Goal: Task Accomplishment & Management: Complete application form

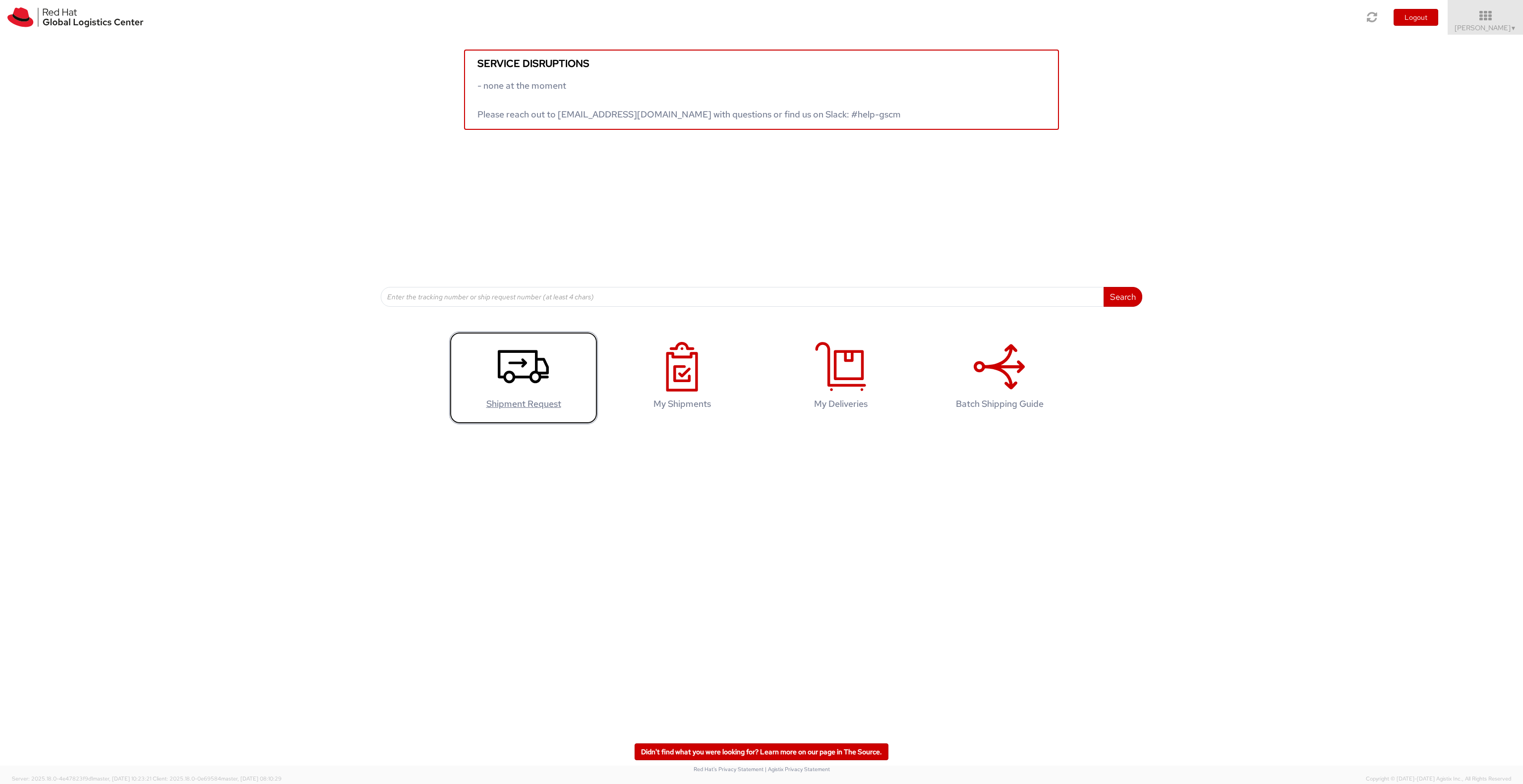
click at [531, 360] on icon at bounding box center [524, 366] width 51 height 50
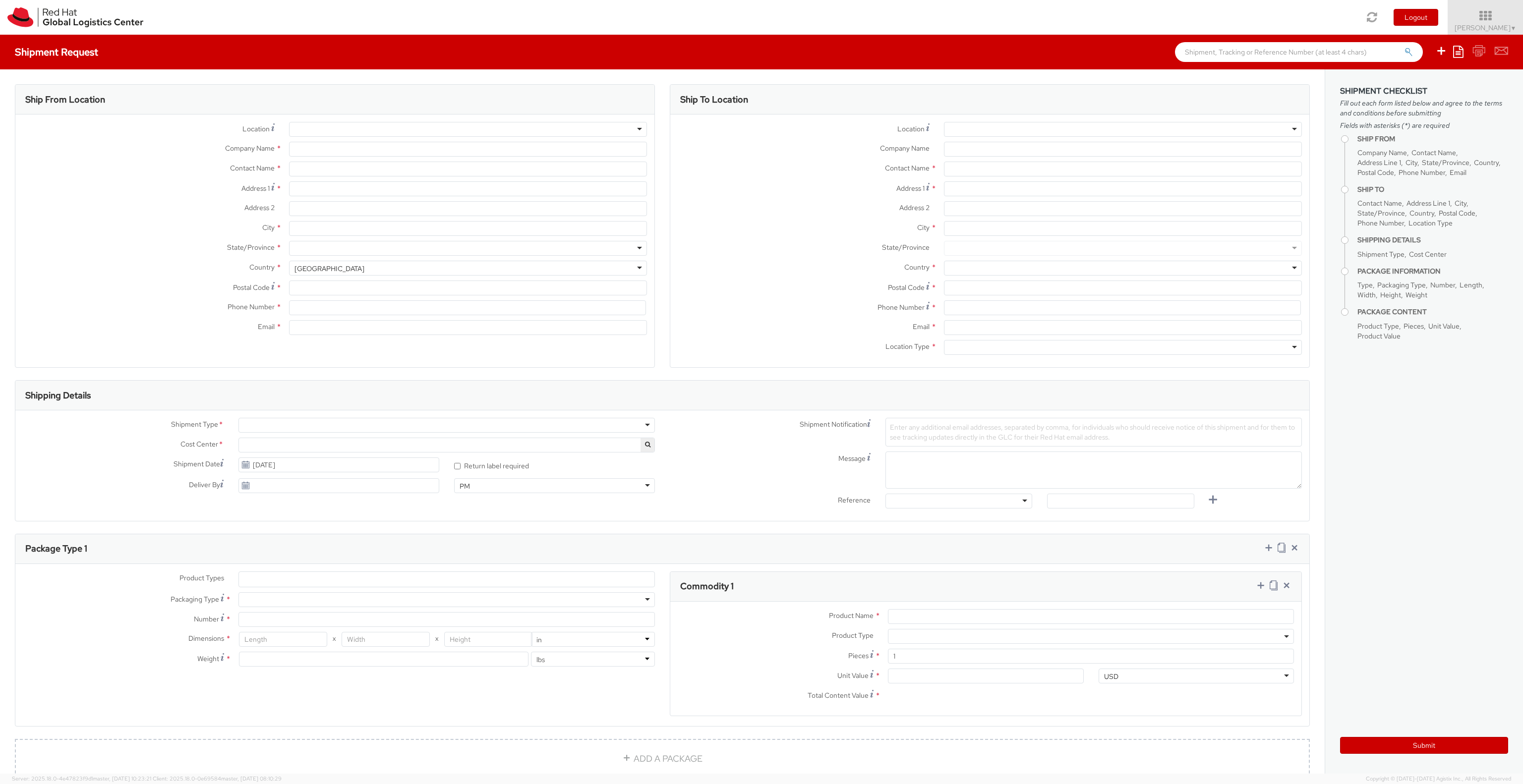
select select "141"
select select
type input "Red Hat Asia-Pacific Pty Ltd."
type input "[PERSON_NAME]"
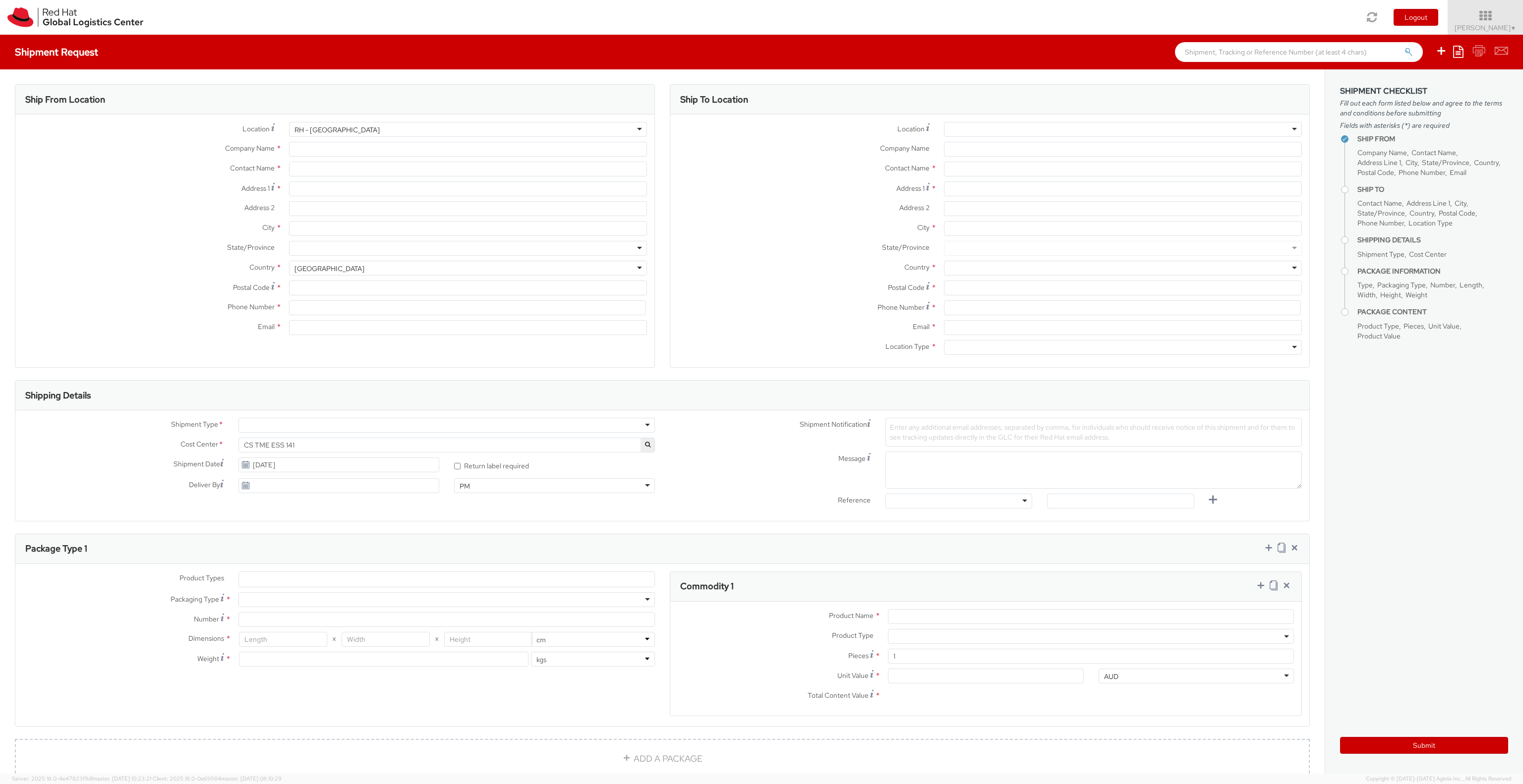
type input "[STREET_ADDRESS][PERSON_NAME]"
type input "Part Level 24"
type input "[GEOGRAPHIC_DATA]"
type input "3000"
type input "61 3 9624 8100"
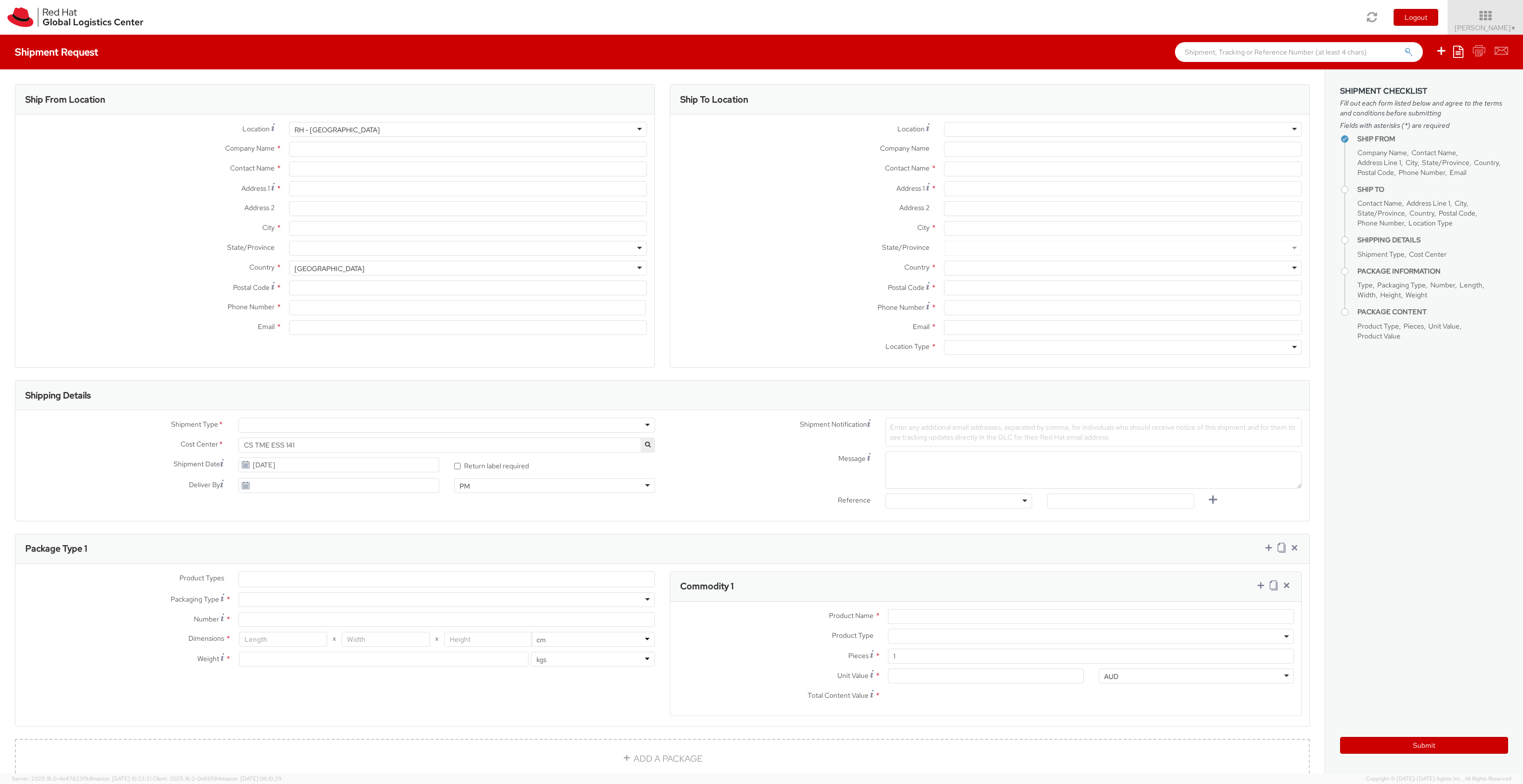
type input "[EMAIL_ADDRESS][DOMAIN_NAME]"
select select "CM"
select select "KGS"
click at [314, 132] on div "RH - [GEOGRAPHIC_DATA]" at bounding box center [337, 129] width 85 height 10
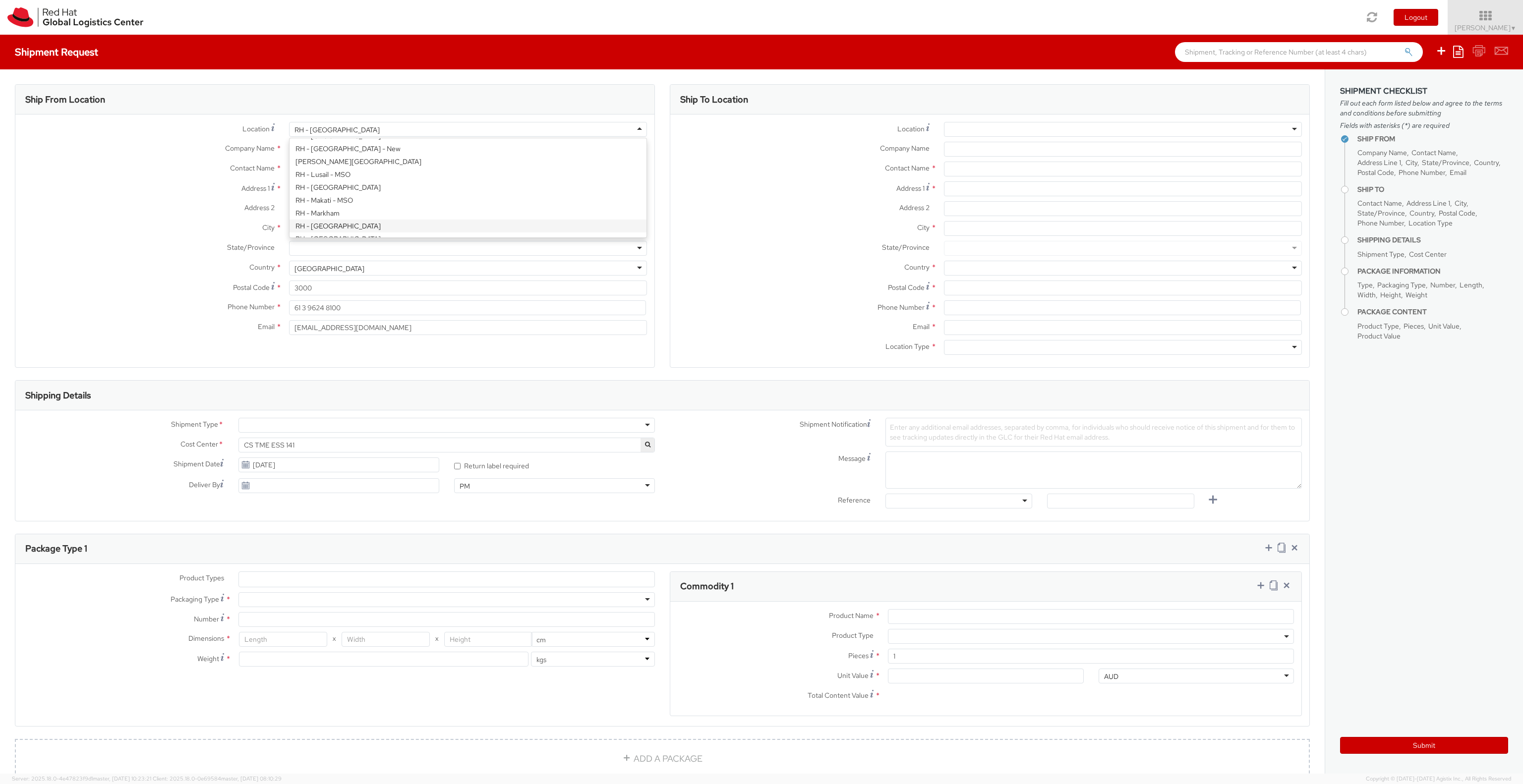
click at [382, 104] on div "Ship From Location" at bounding box center [335, 100] width 639 height 30
click at [424, 130] on div "RH - [GEOGRAPHIC_DATA]" at bounding box center [468, 129] width 358 height 15
type input "Red Hat"
select select "IN"
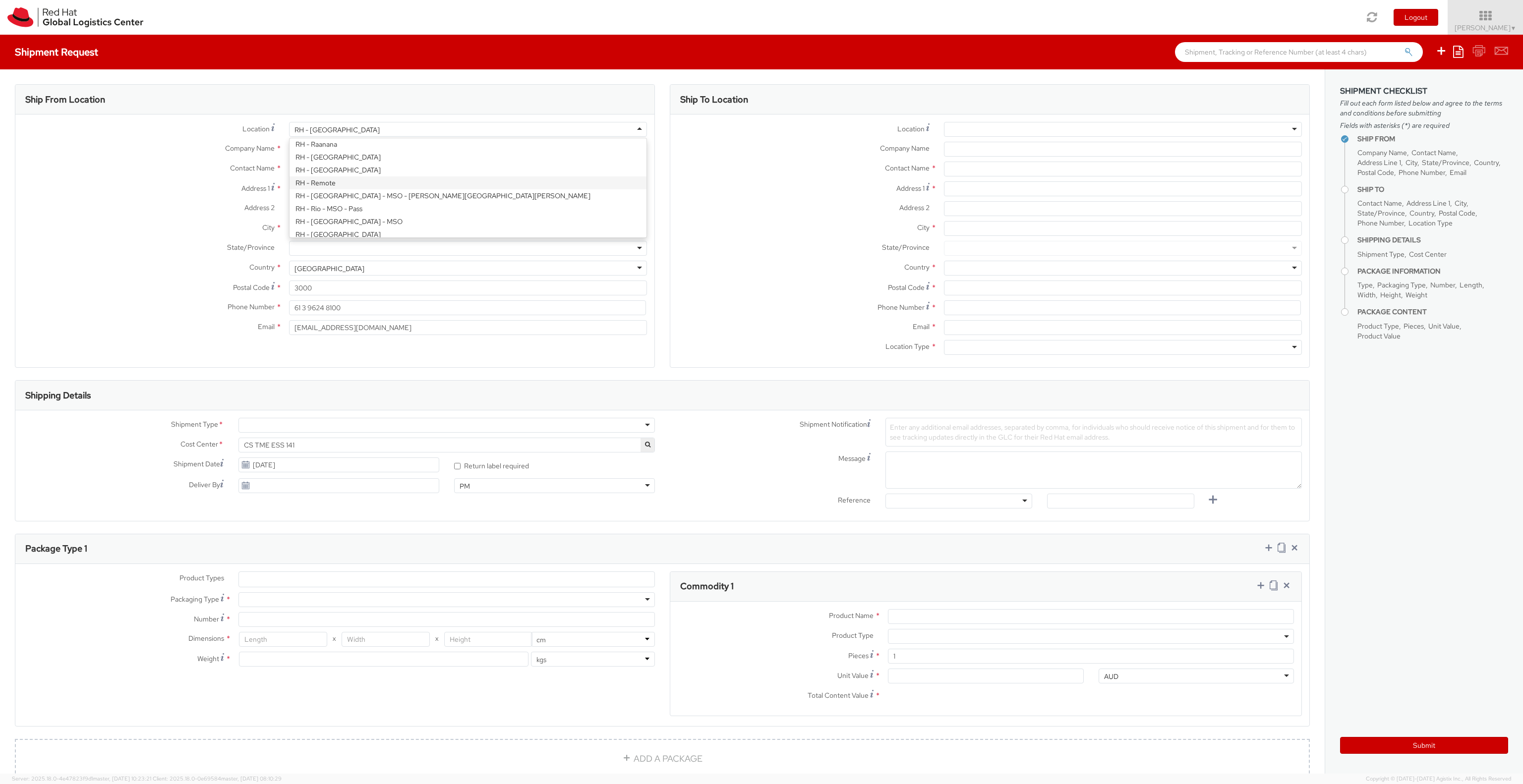
select select "LBS"
click at [559, 186] on div "Location * [GEOGRAPHIC_DATA] - [GEOGRAPHIC_DATA] [GEOGRAPHIC_DATA] - [GEOGRAPHI…" at bounding box center [335, 230] width 639 height 218
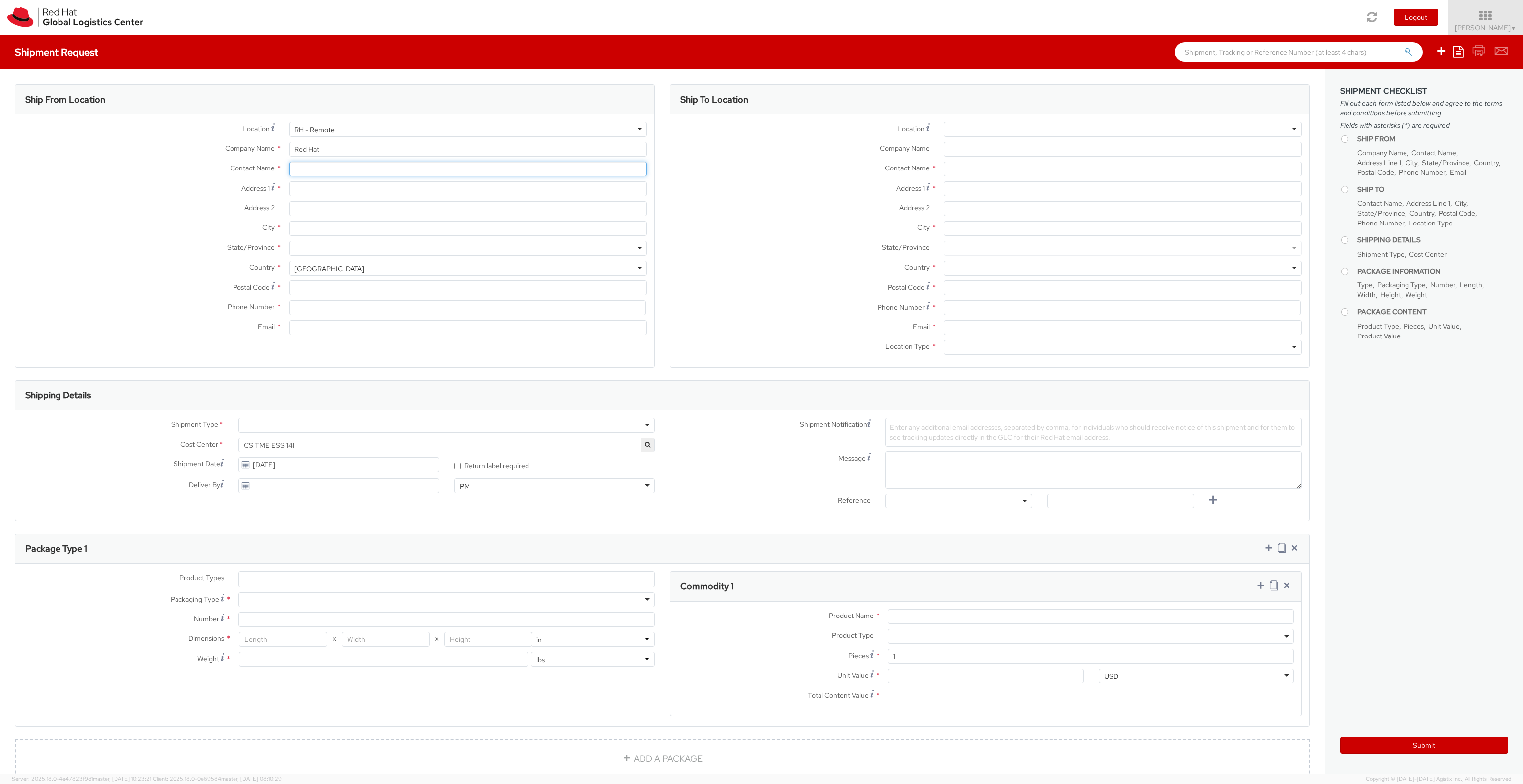
click at [355, 171] on input "text" at bounding box center [468, 169] width 358 height 15
click at [376, 150] on input "Red Hat" at bounding box center [468, 149] width 358 height 15
type input "Red Hat Asia Pacific Pty Ltd"
type input "[PERSON_NAME]"
click at [463, 186] on span "[STREET_ADDRESS][PERSON_NAME]" at bounding box center [512, 187] width 123 height 9
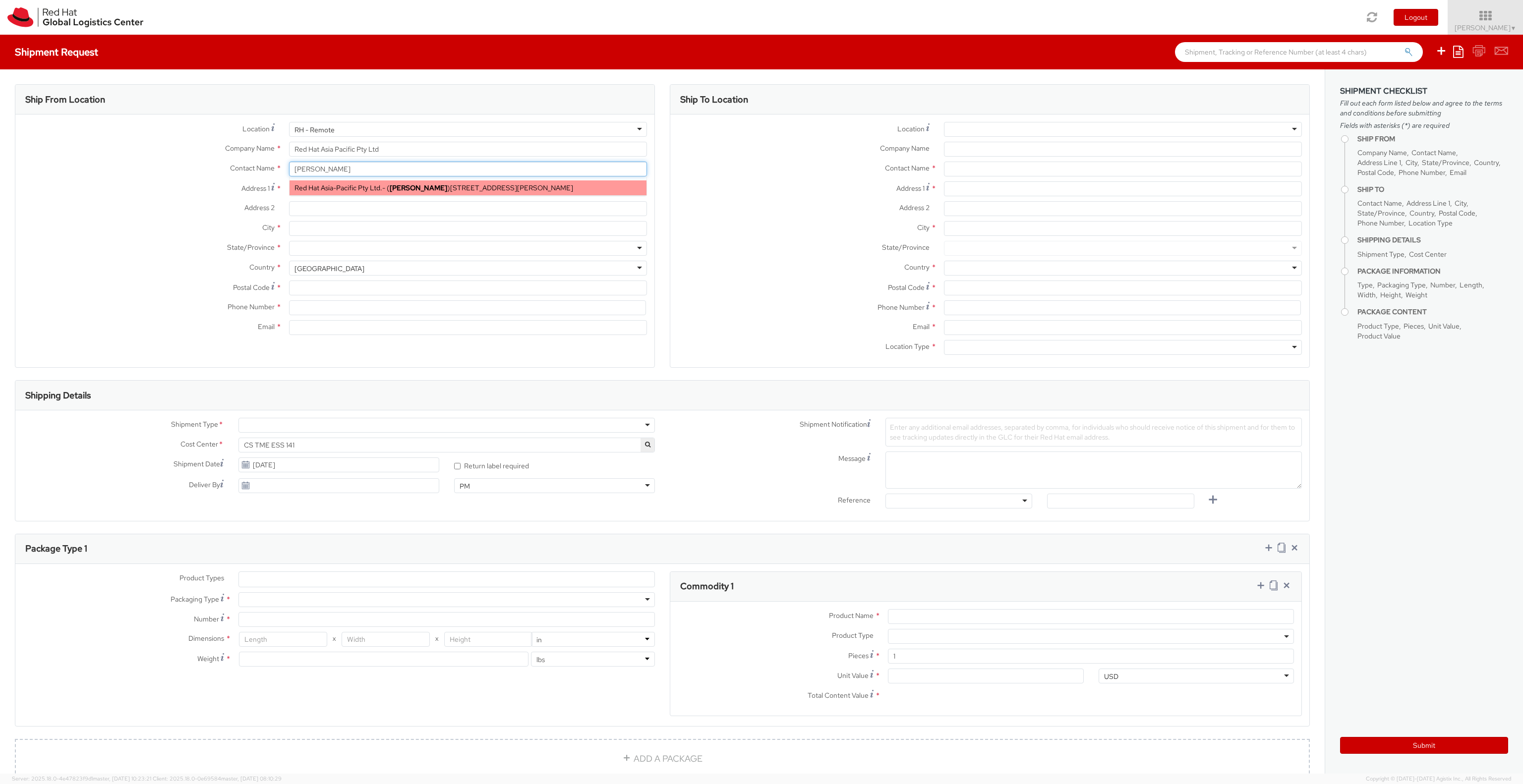
type input "Red Hat Asia-Pacific Pty Ltd."
type input "[STREET_ADDRESS][PERSON_NAME]"
type input "Part Level 24"
type input "[GEOGRAPHIC_DATA]"
type input "3000"
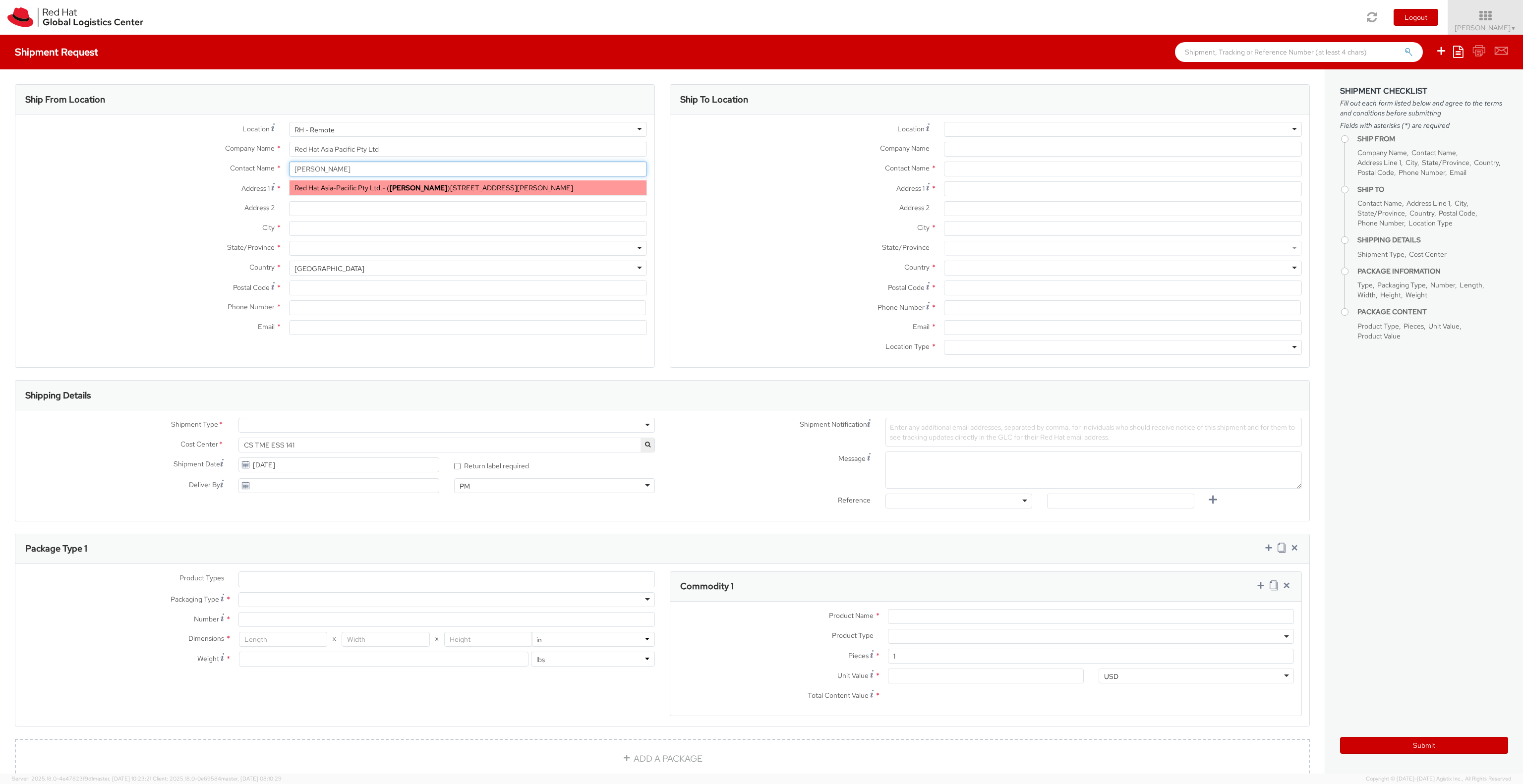
type input "[EMAIL_ADDRESS][DOMAIN_NAME]"
select select
select select "CM"
select select "KGS"
type input "[PERSON_NAME]"
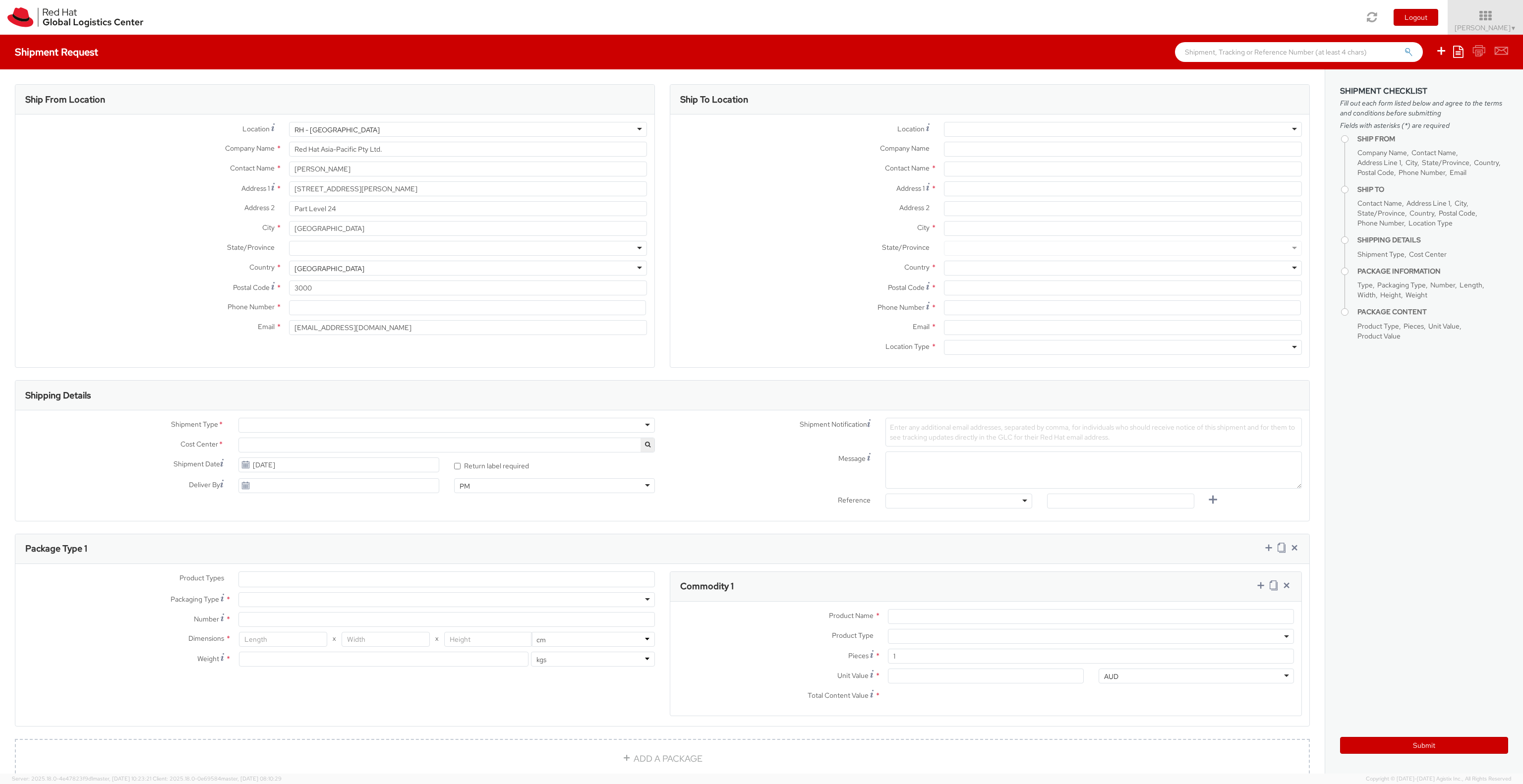
click at [406, 426] on div at bounding box center [446, 425] width 416 height 15
click at [408, 455] on div "Shipment Type * Batch Business Cost Center * CS TME ESS 141 Shipment Date [DATE…" at bounding box center [339, 458] width 647 height 81
select select "141"
click at [407, 447] on span "CS TME ESS 141" at bounding box center [447, 445] width 405 height 9
click at [144, 441] on label "Cost Center *" at bounding box center [123, 444] width 216 height 13
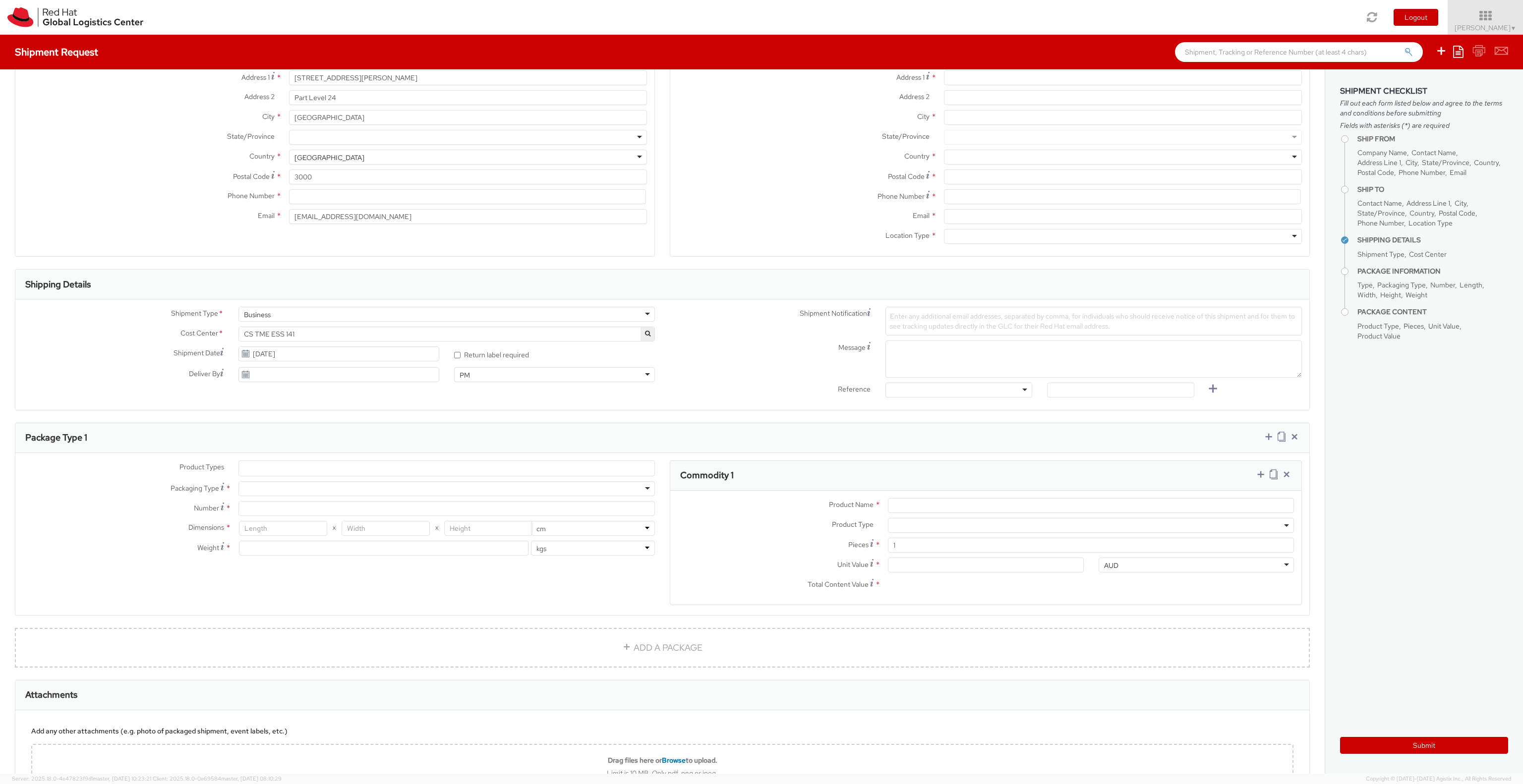
scroll to position [195, 0]
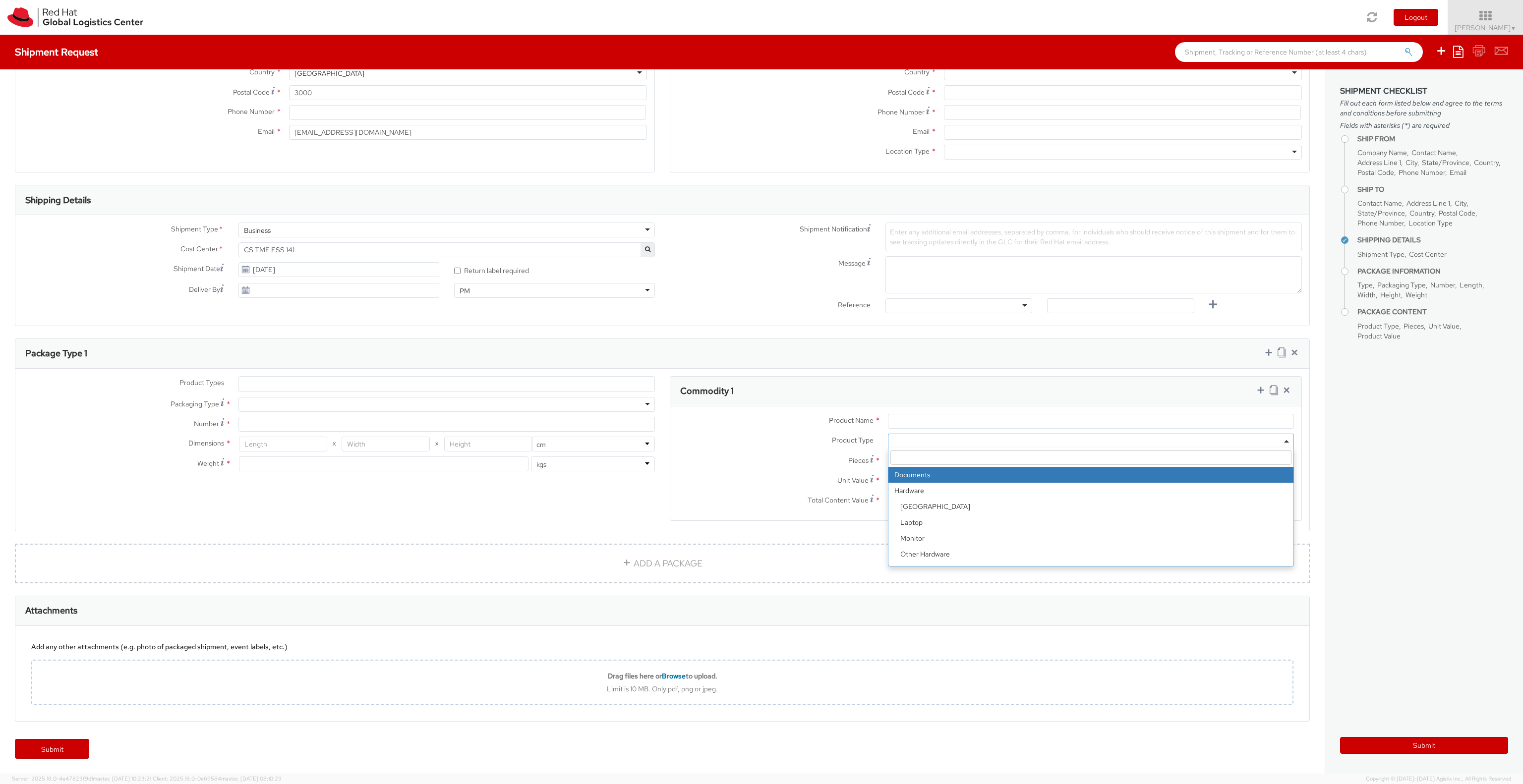
click at [1022, 441] on span at bounding box center [1091, 441] width 406 height 15
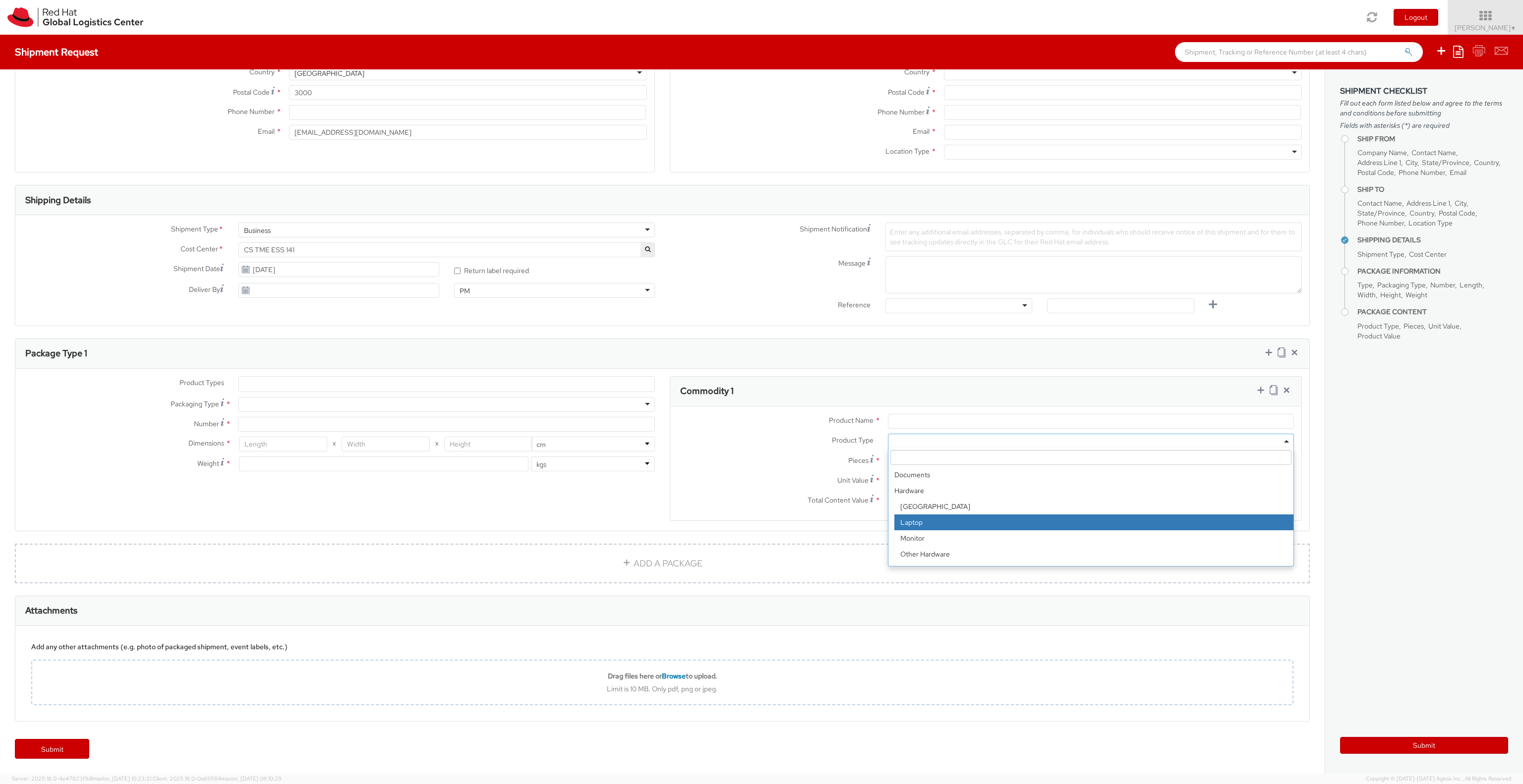
select select "LAPTOP"
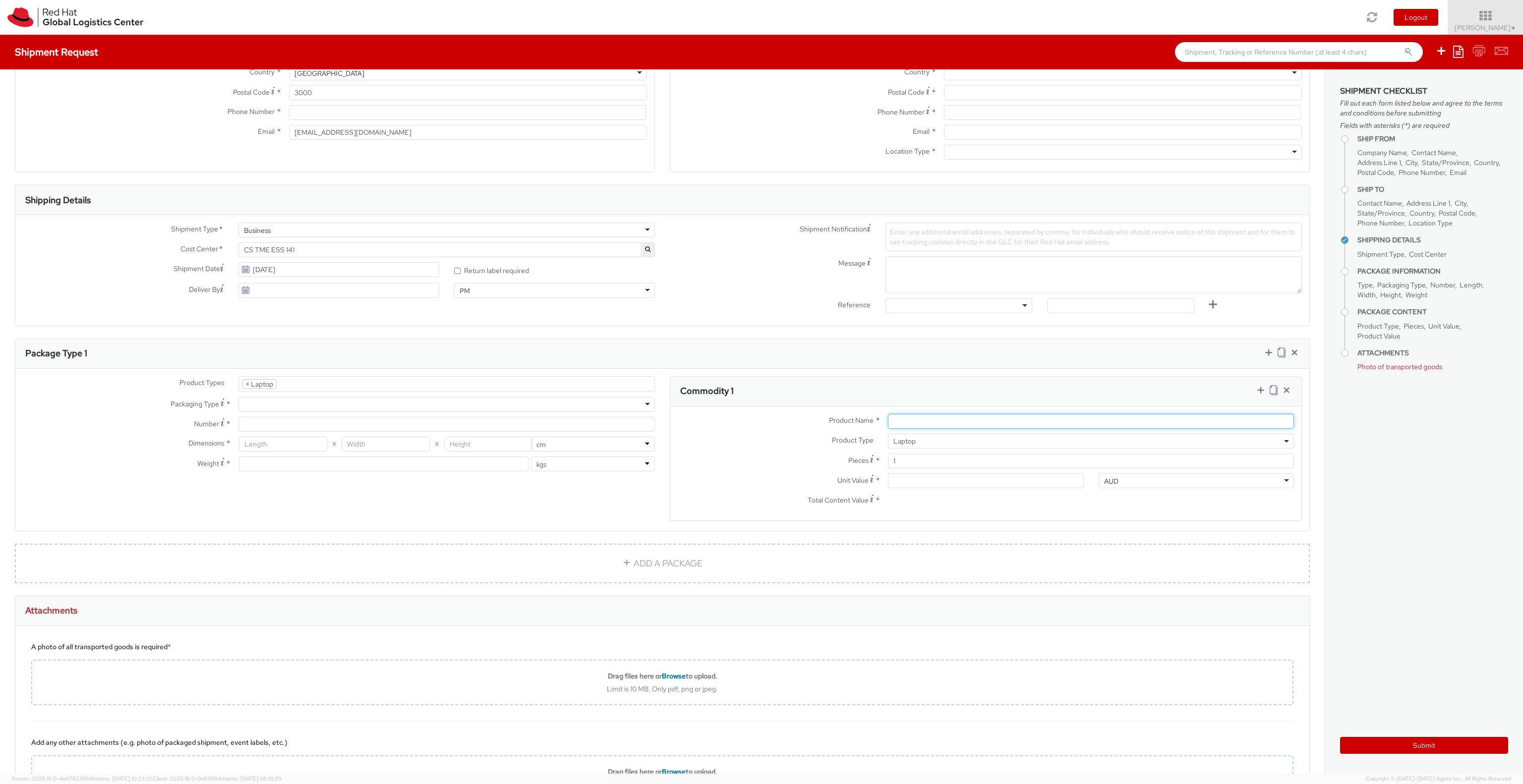
click at [1053, 422] on input "Product Name *" at bounding box center [1091, 421] width 406 height 15
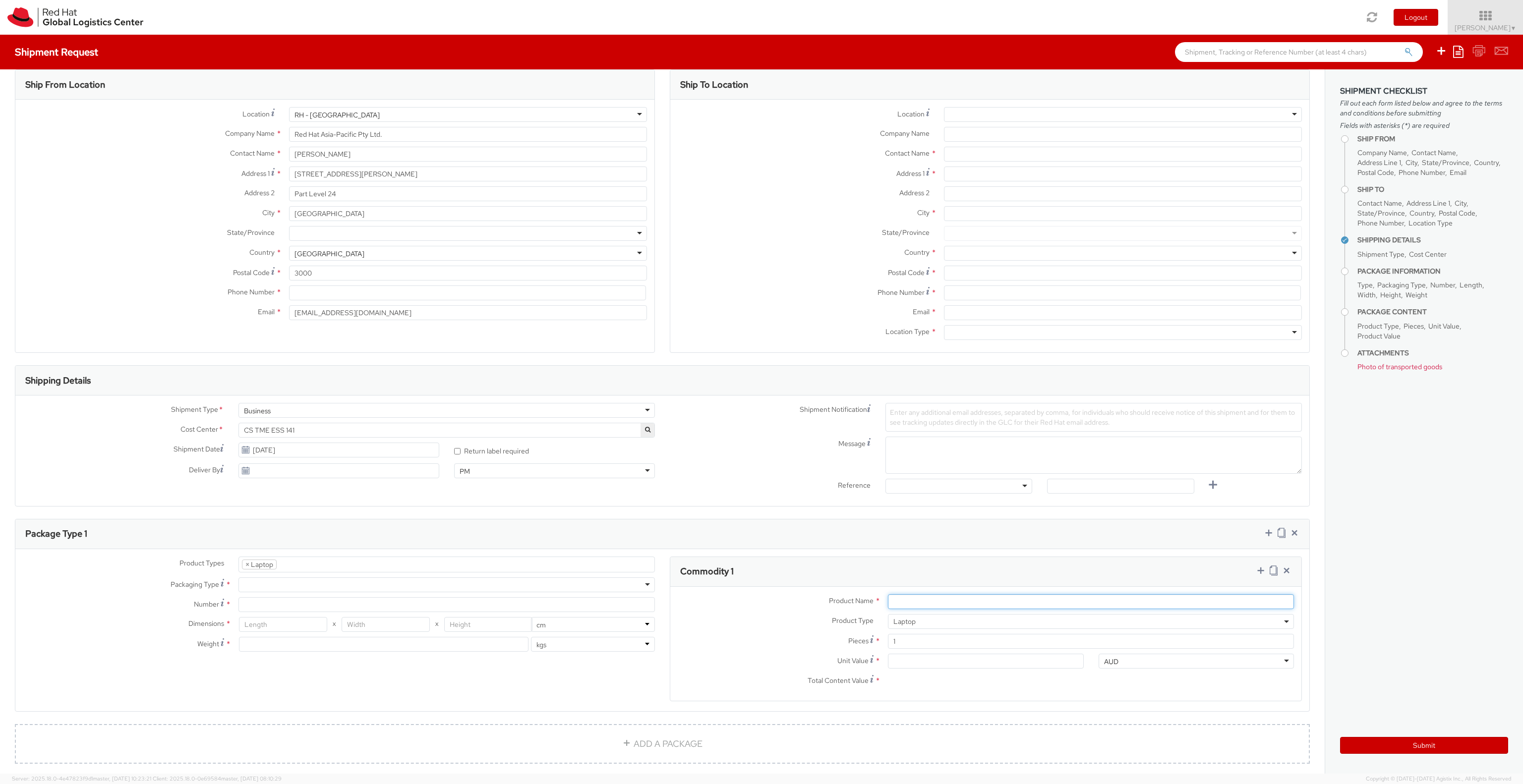
scroll to position [0, 0]
